Goal: Navigation & Orientation: Find specific page/section

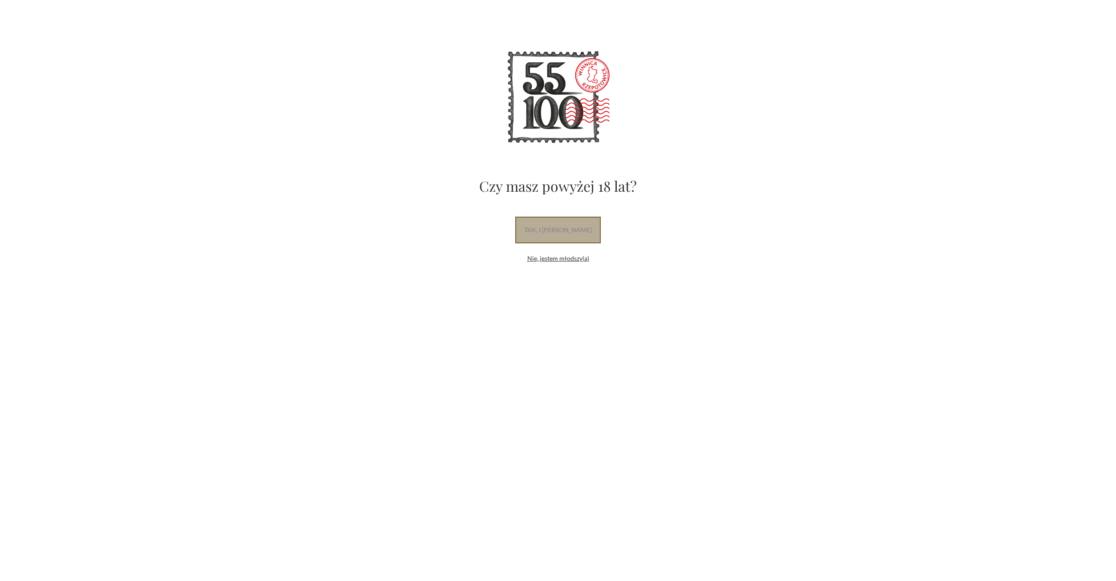
click at [560, 228] on link "tak, i uwielbiam wino" at bounding box center [557, 230] width 85 height 27
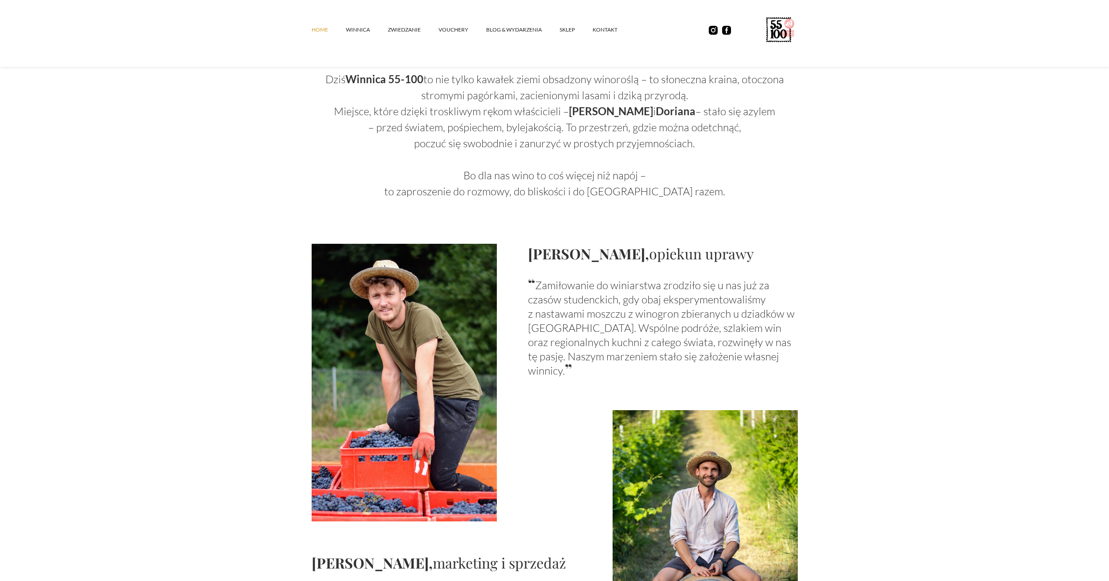
scroll to position [534, 0]
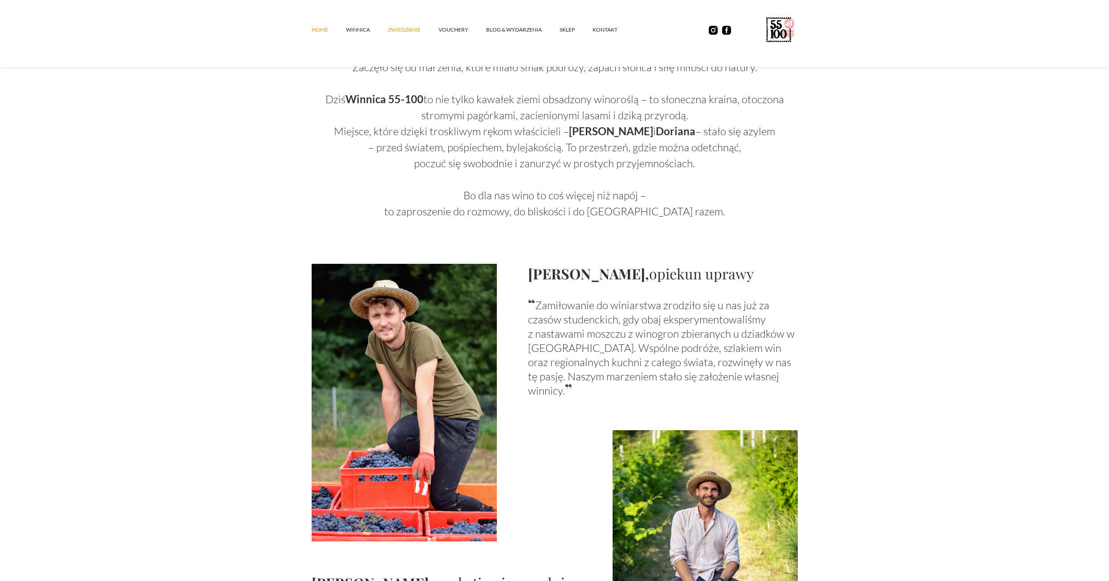
click at [389, 31] on link "ZWIEDZANIE" at bounding box center [413, 29] width 51 height 27
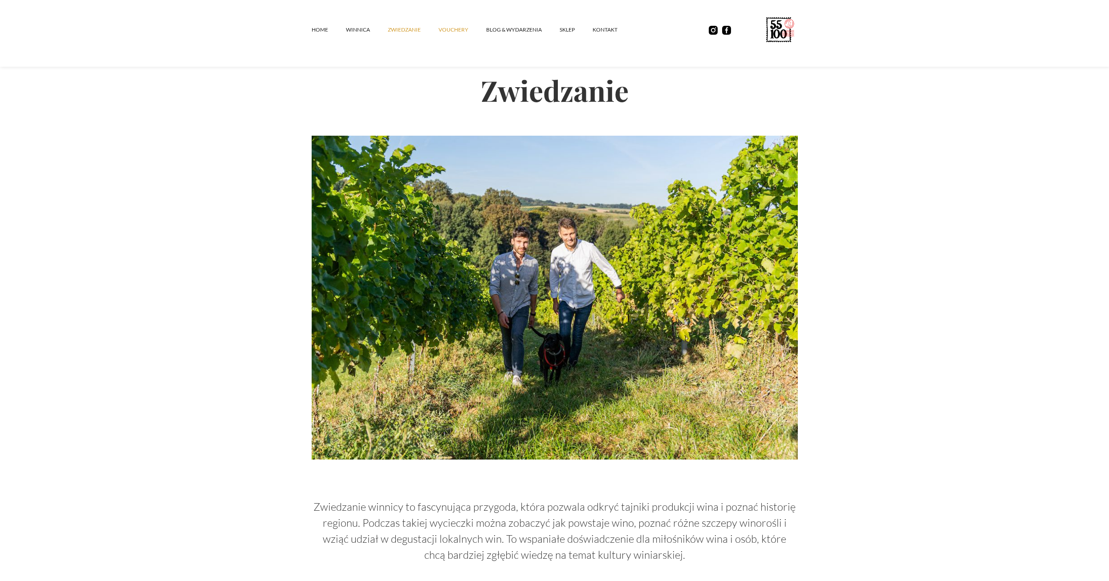
click at [451, 26] on link "vouchery" at bounding box center [463, 29] width 48 height 27
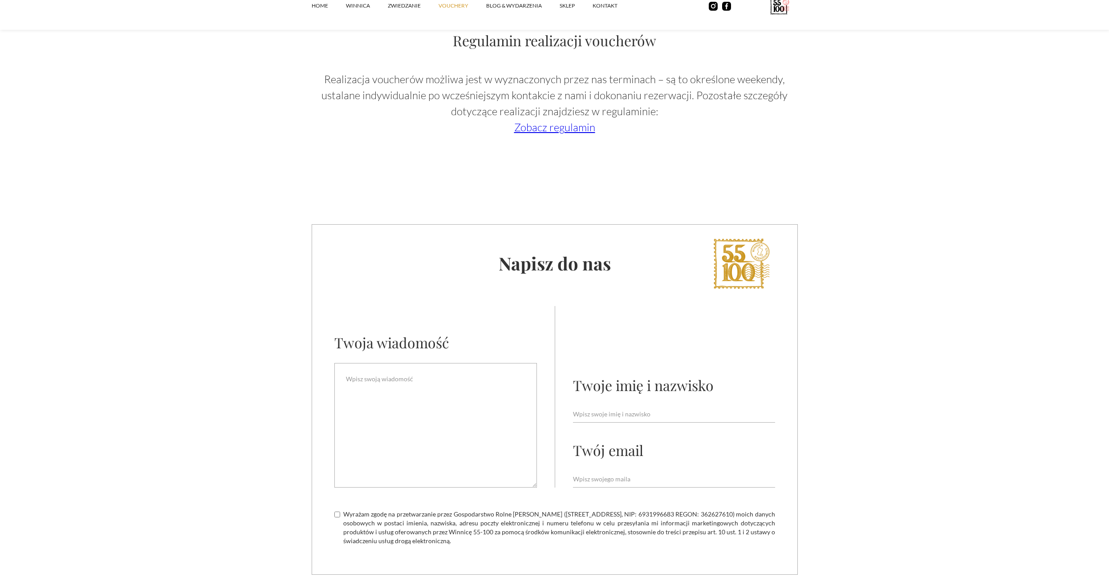
scroll to position [1442, 0]
click at [566, 3] on link "SKLEP" at bounding box center [576, 5] width 33 height 27
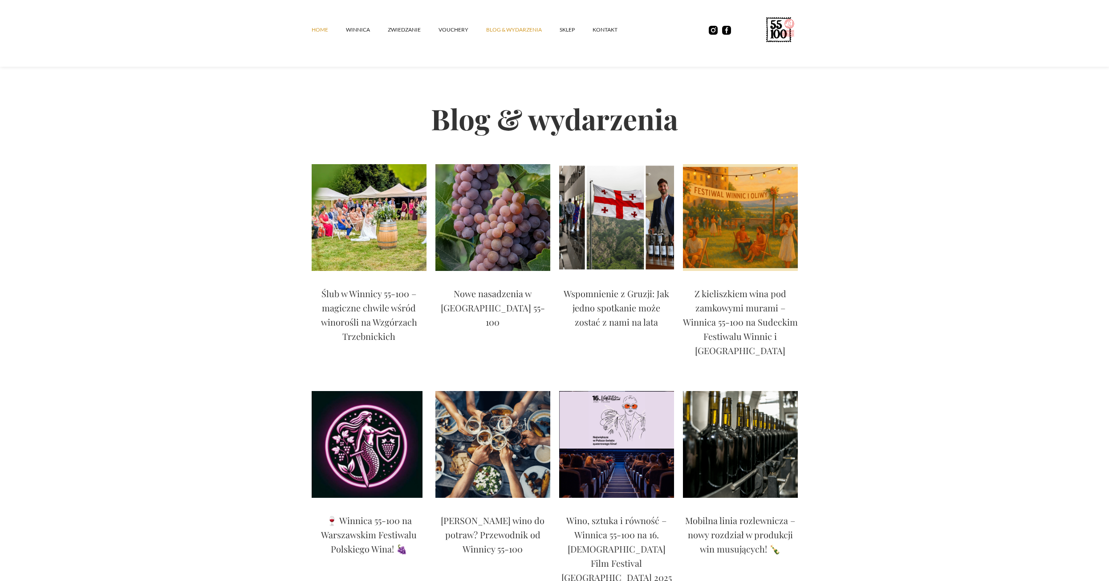
click at [316, 32] on link "Home" at bounding box center [329, 29] width 34 height 27
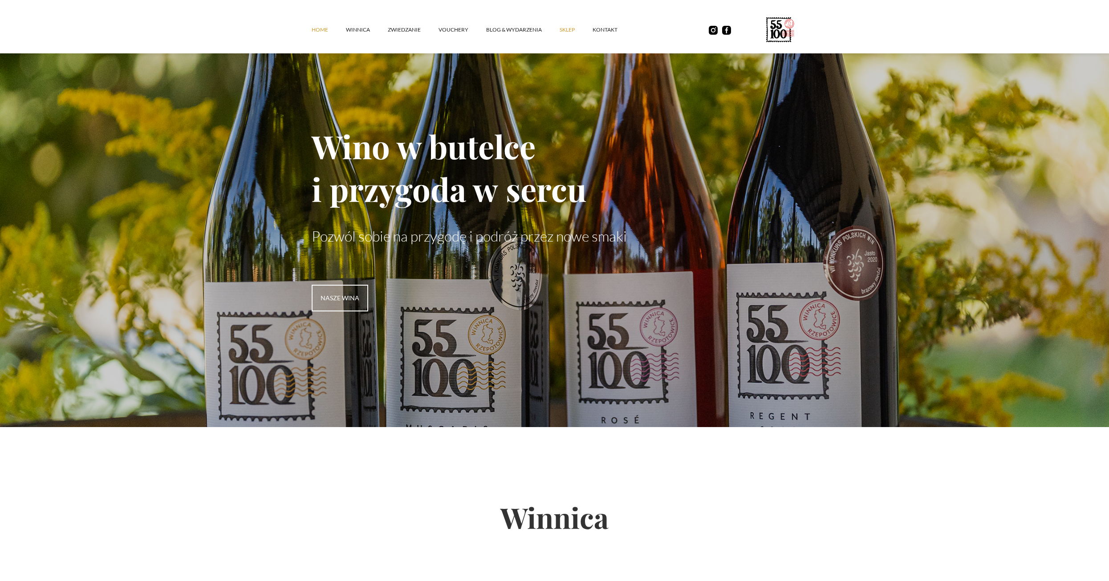
click at [576, 26] on link "SKLEP" at bounding box center [576, 29] width 33 height 27
